Goal: Check status: Check status

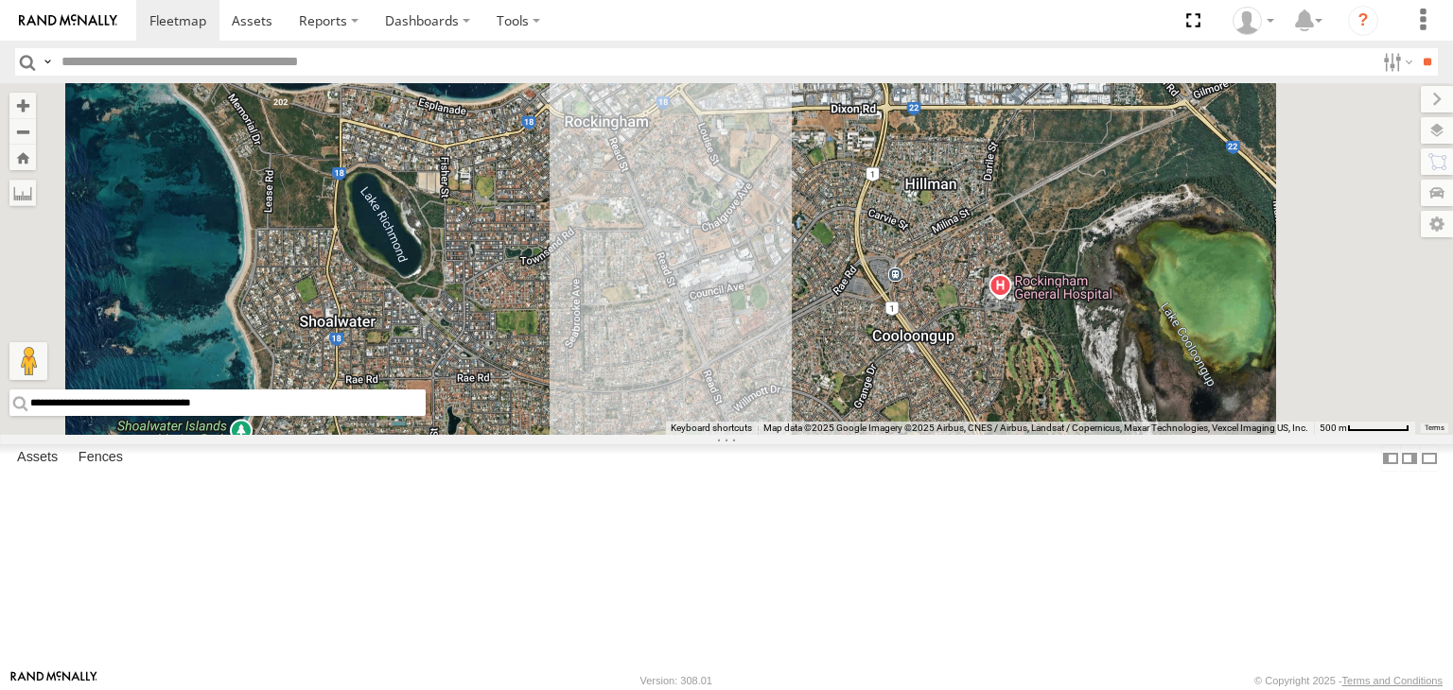
click at [0, 0] on div "[PERSON_NAME] V9" at bounding box center [0, 0] width 0 height 0
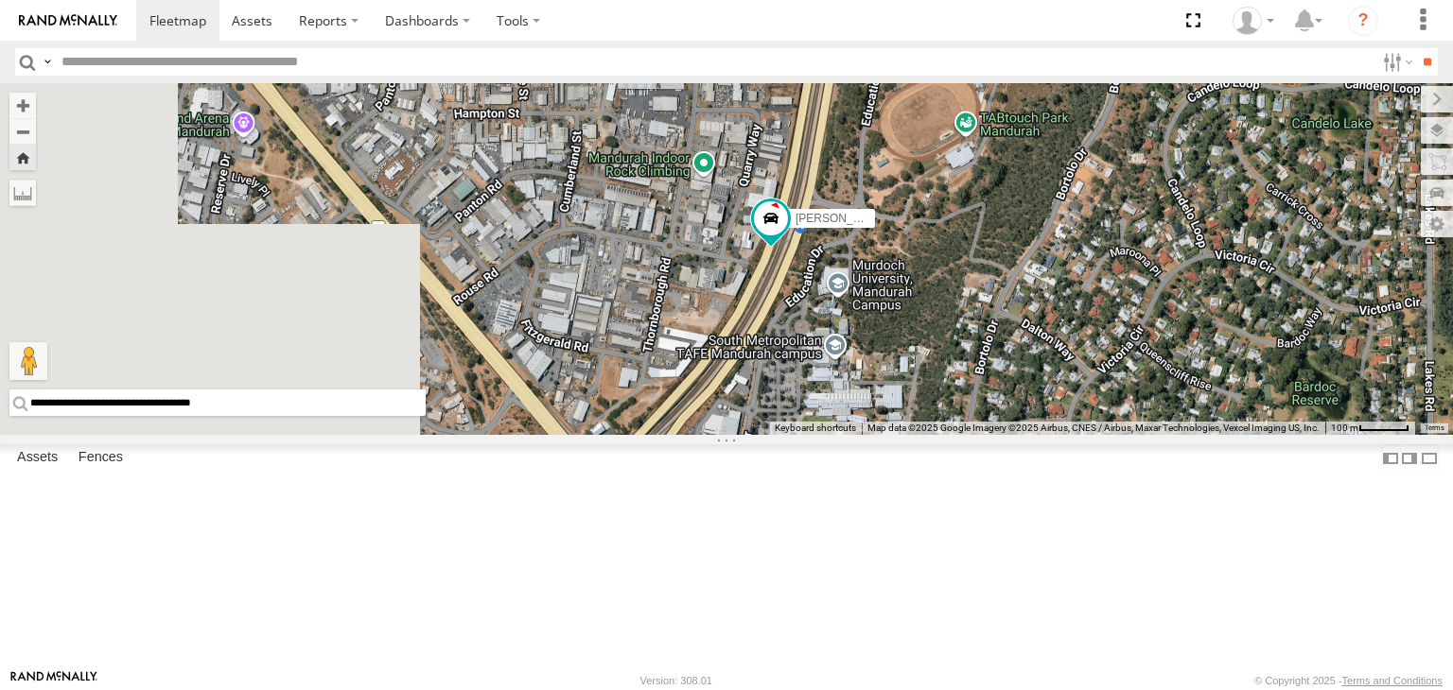
drag, startPoint x: 665, startPoint y: 380, endPoint x: 939, endPoint y: 351, distance: 275.8
click at [939, 351] on div "[PERSON_NAME] V9 Loading..." at bounding box center [726, 259] width 1453 height 352
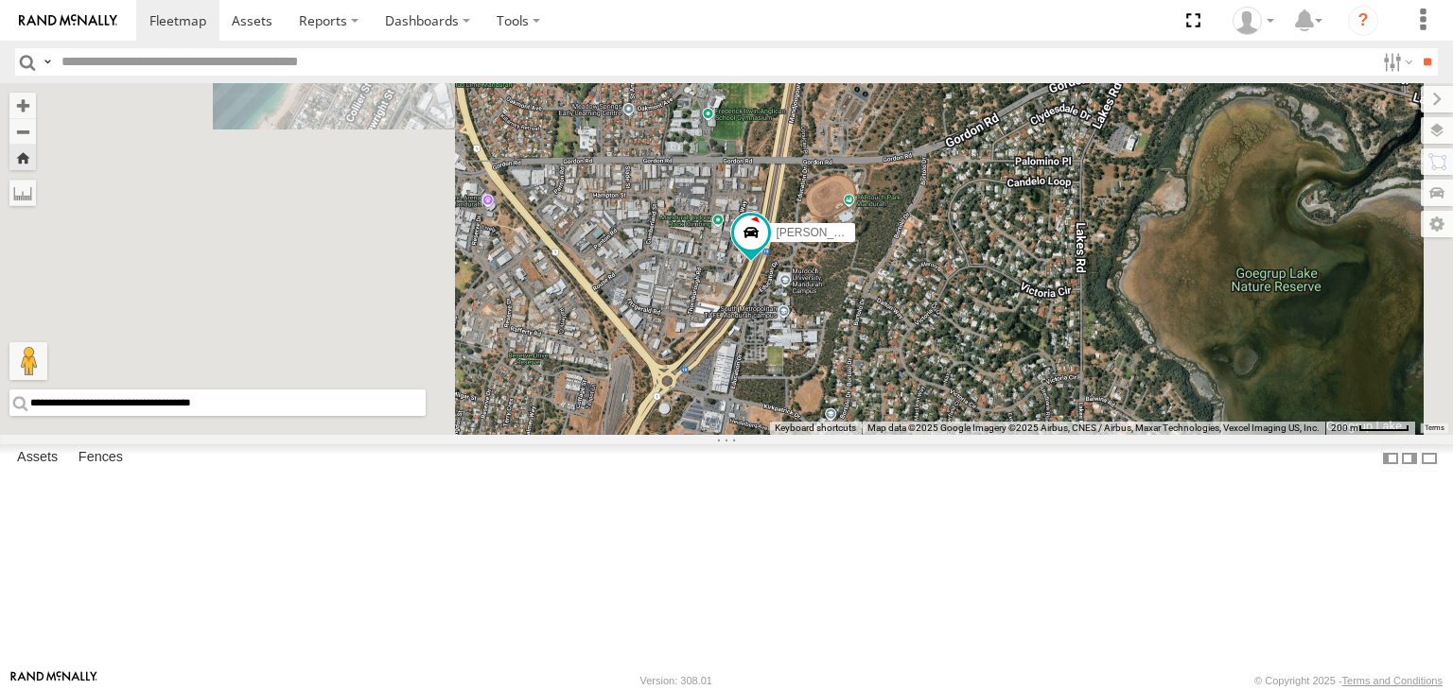
drag, startPoint x: 671, startPoint y: 349, endPoint x: 811, endPoint y: 365, distance: 140.9
click at [811, 365] on div "[PERSON_NAME] V9 Loading..." at bounding box center [726, 259] width 1453 height 352
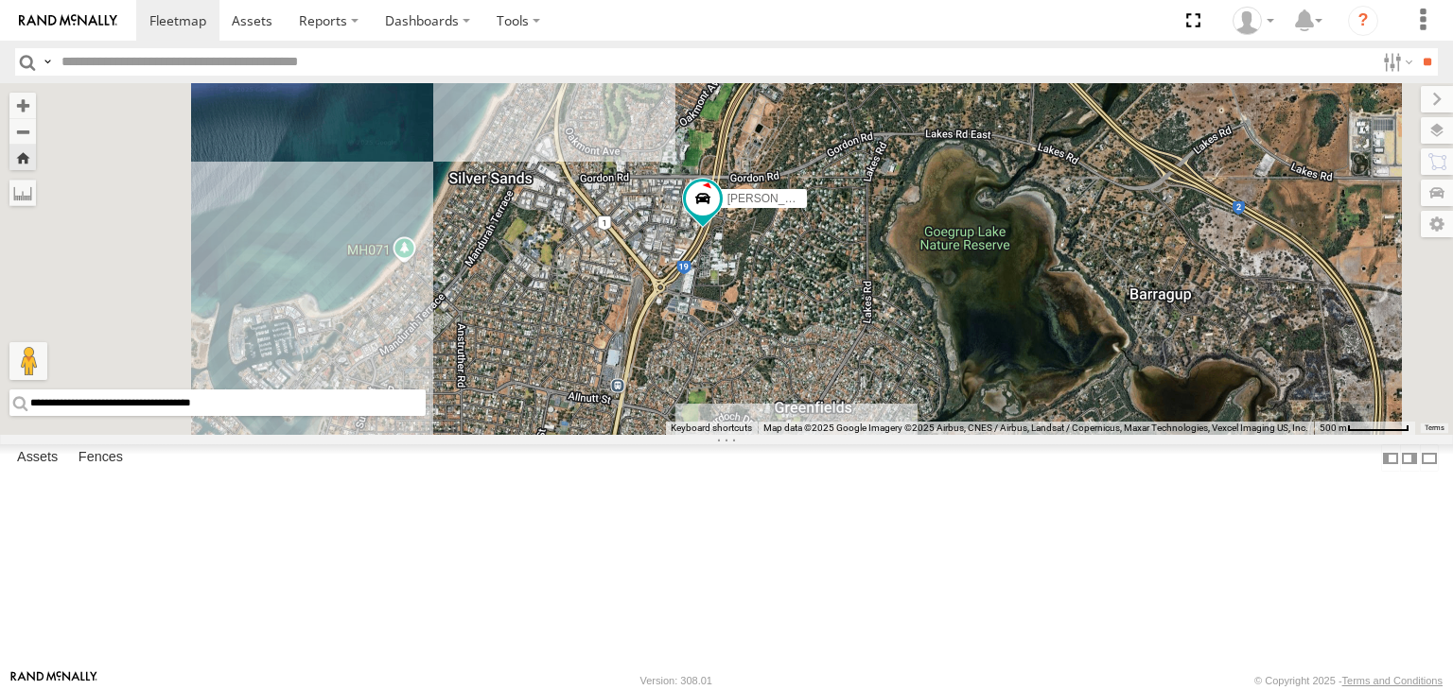
drag, startPoint x: 661, startPoint y: 394, endPoint x: 703, endPoint y: 364, distance: 51.5
click at [703, 364] on div "[PERSON_NAME] V9 Loading..." at bounding box center [726, 259] width 1453 height 352
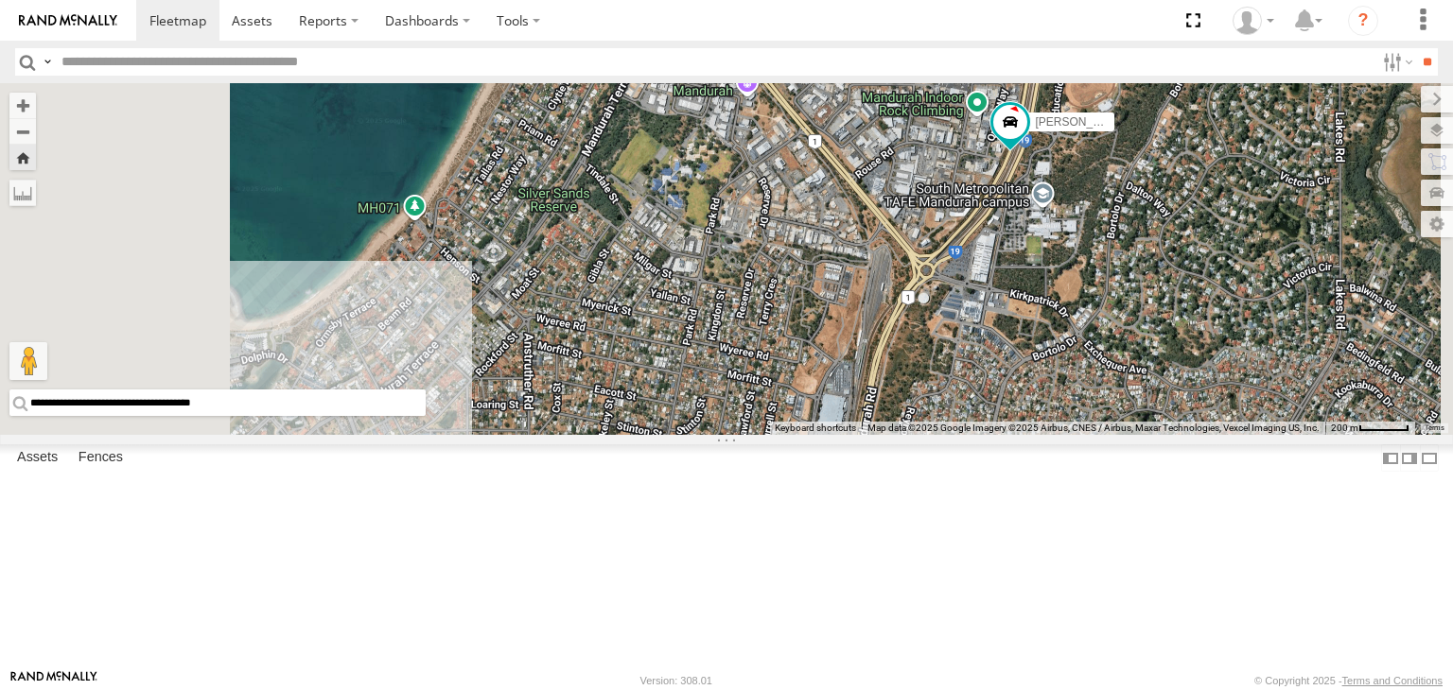
drag, startPoint x: 733, startPoint y: 404, endPoint x: 908, endPoint y: 358, distance: 181.0
click at [908, 358] on div "[PERSON_NAME] V9 Loading..." at bounding box center [726, 259] width 1453 height 352
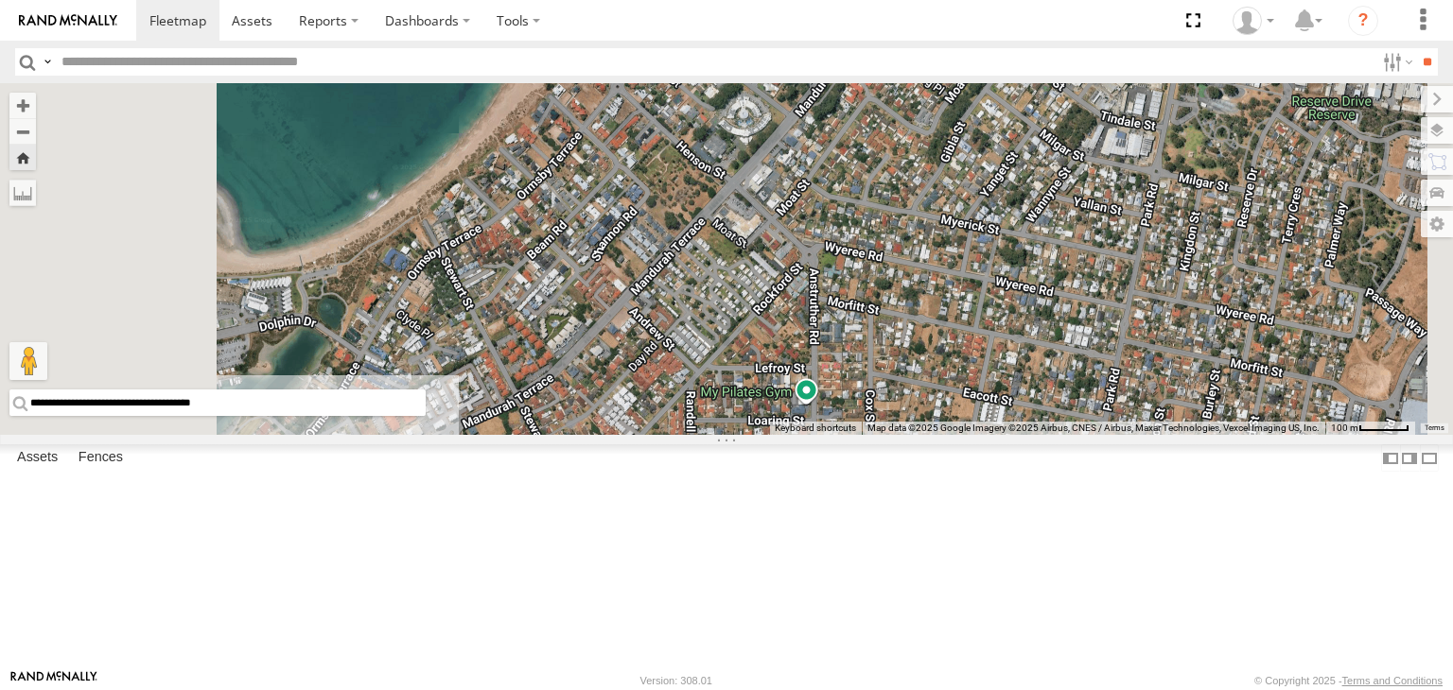
drag, startPoint x: 713, startPoint y: 447, endPoint x: 904, endPoint y: 364, distance: 208.4
click at [904, 364] on div "[PERSON_NAME] V9 Loading..." at bounding box center [726, 259] width 1453 height 352
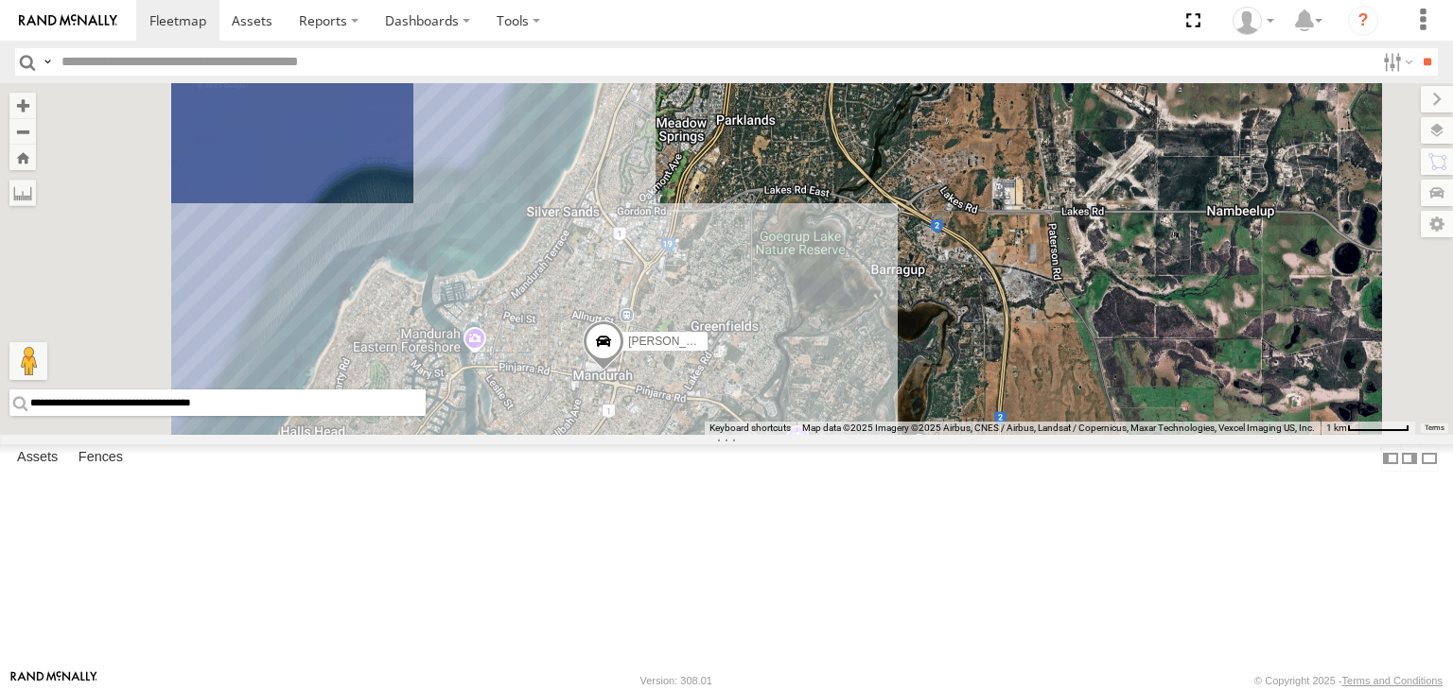
click at [0, 0] on div "[PERSON_NAME] V6 All Assets" at bounding box center [0, 0] width 0 height 0
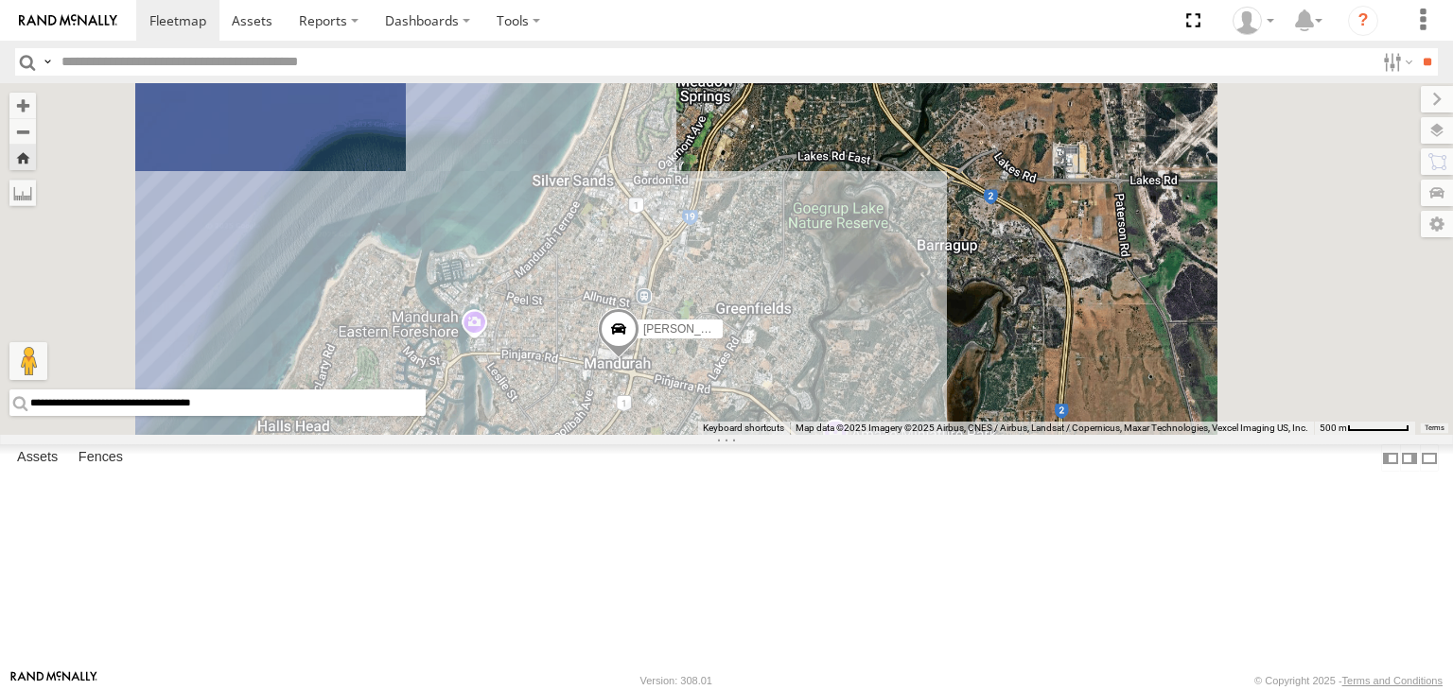
click at [0, 0] on div "[PERSON_NAME] V6 All Assets" at bounding box center [0, 0] width 0 height 0
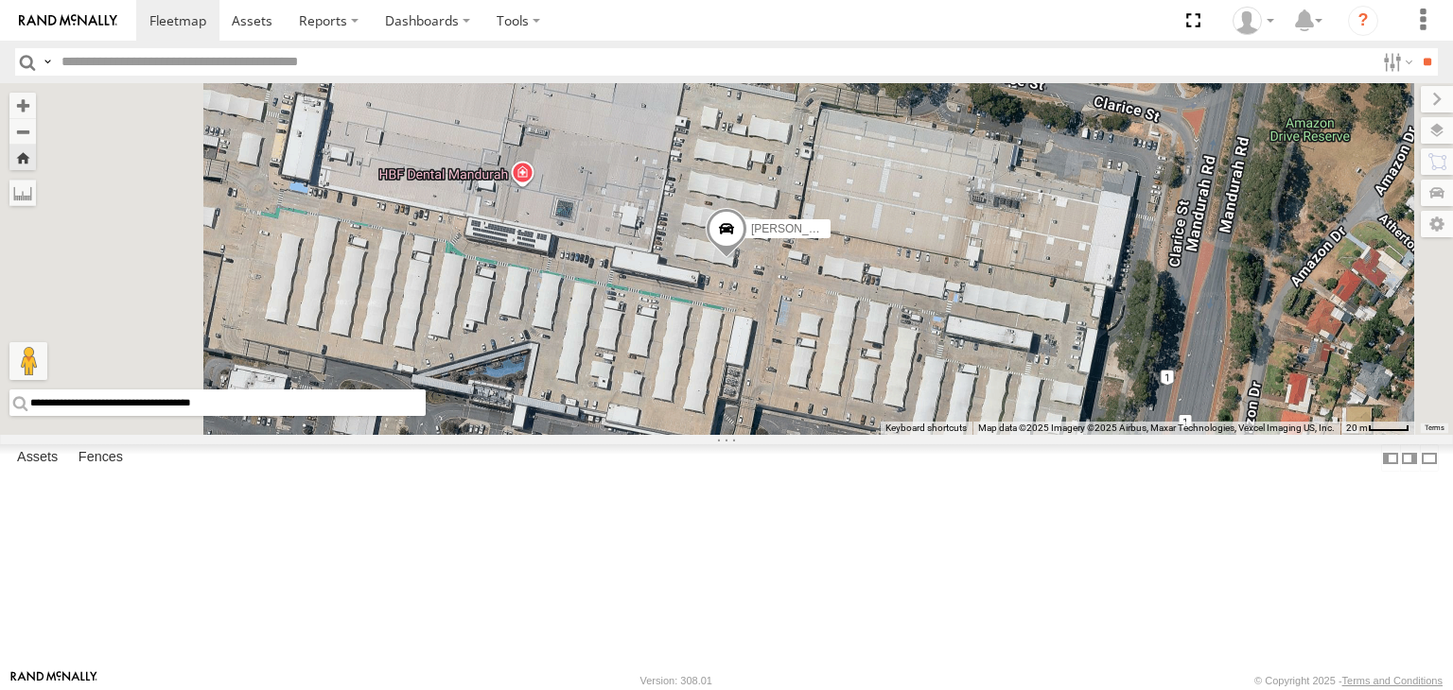
click at [0, 0] on div "All Assets" at bounding box center [0, 0] width 0 height 0
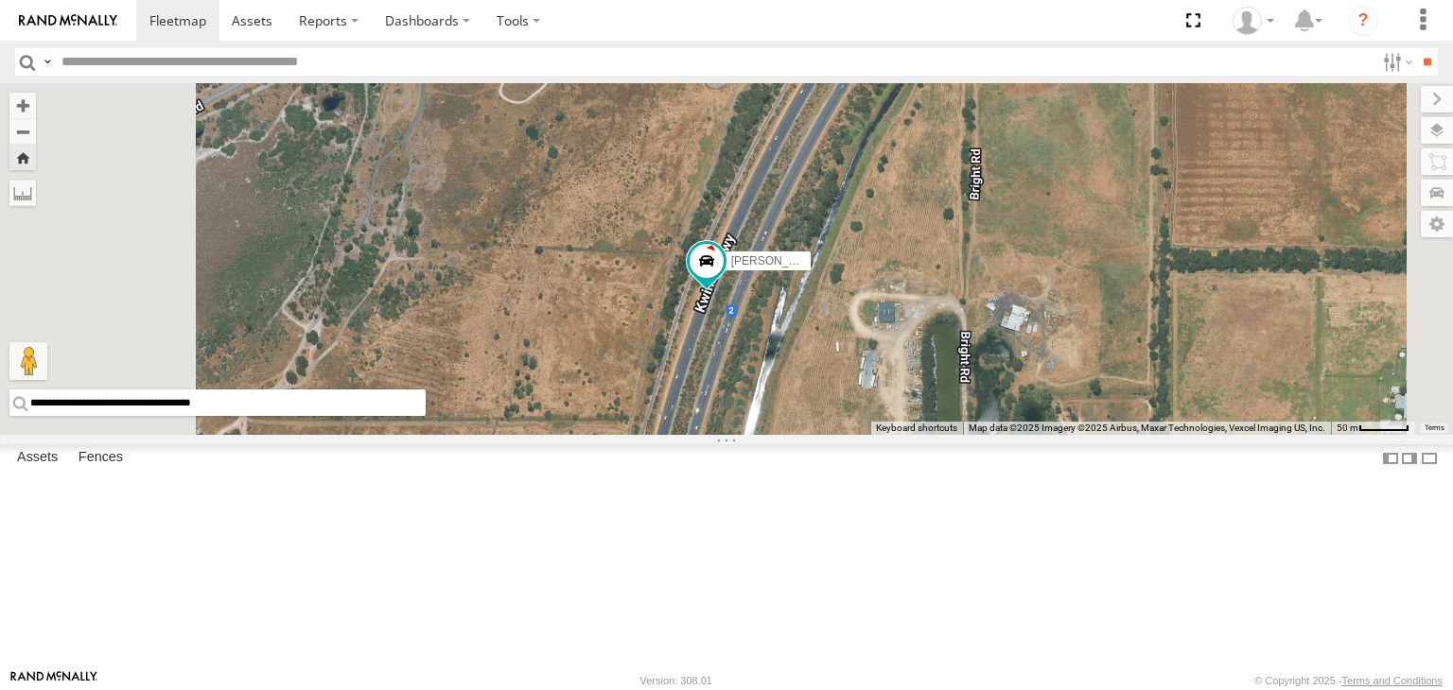
click at [0, 0] on div "Mark V8" at bounding box center [0, 0] width 0 height 0
